Goal: Download file/media

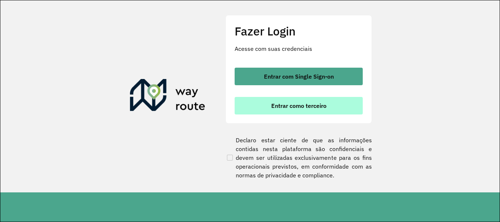
click at [307, 104] on span "Entrar como terceiro" at bounding box center [298, 106] width 55 height 6
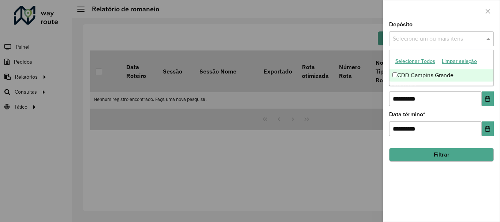
click at [450, 36] on input "text" at bounding box center [438, 39] width 94 height 9
click at [435, 74] on div "CDD Campina Grande" at bounding box center [442, 75] width 104 height 12
click at [430, 9] on div at bounding box center [441, 11] width 116 height 22
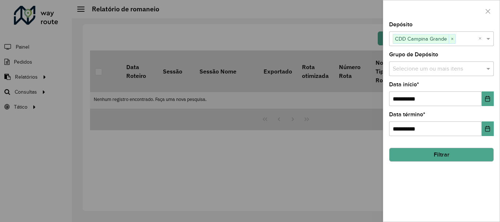
click at [423, 71] on input "text" at bounding box center [438, 69] width 94 height 9
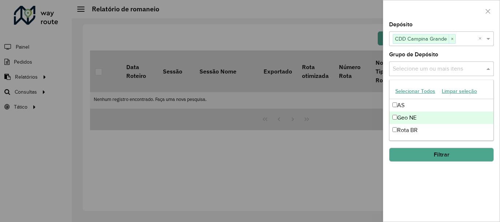
click at [418, 117] on div "Geo NE" at bounding box center [442, 118] width 104 height 12
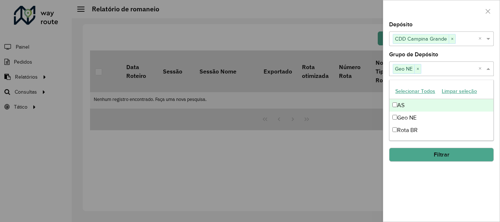
click at [427, 15] on div at bounding box center [441, 11] width 116 height 22
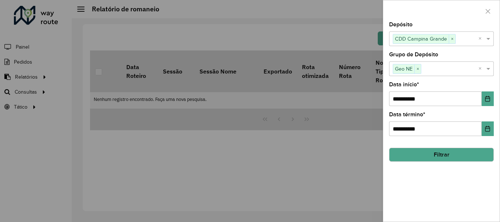
click at [429, 161] on button "Filtrar" at bounding box center [441, 155] width 105 height 14
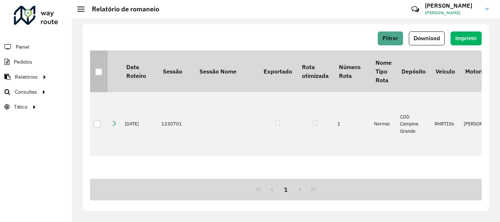
click at [97, 70] on div at bounding box center [98, 71] width 7 height 7
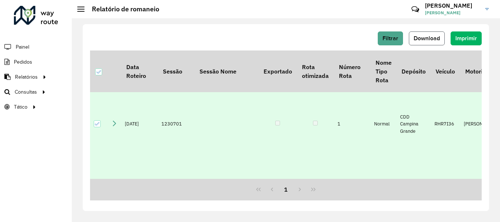
click at [424, 42] on button "Download" at bounding box center [427, 38] width 36 height 14
